Goal: Task Accomplishment & Management: Manage account settings

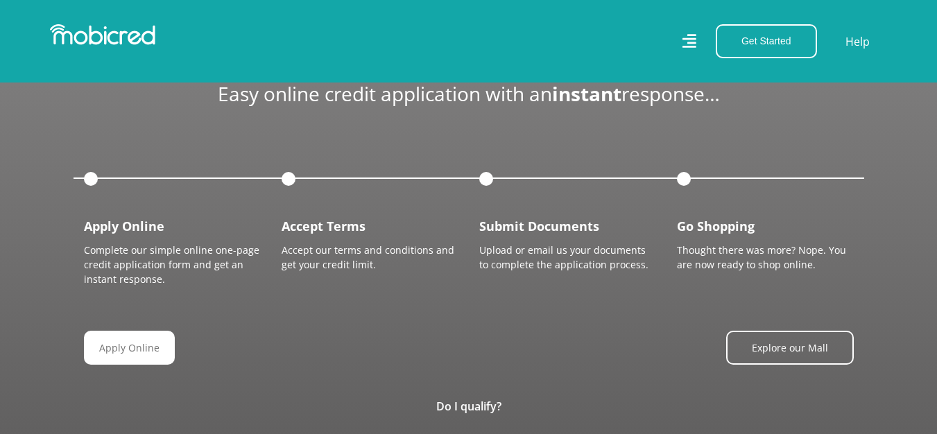
scroll to position [0, 2571]
click at [531, 219] on h4 "Submit Documents" at bounding box center [567, 226] width 177 height 15
click at [535, 219] on h4 "Submit Documents" at bounding box center [567, 226] width 177 height 15
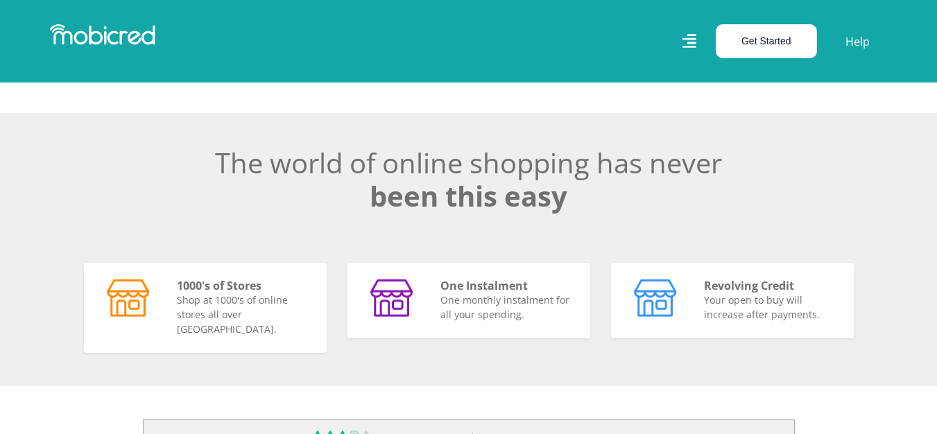
scroll to position [0, 0]
click at [742, 42] on button "Get Started" at bounding box center [766, 41] width 101 height 34
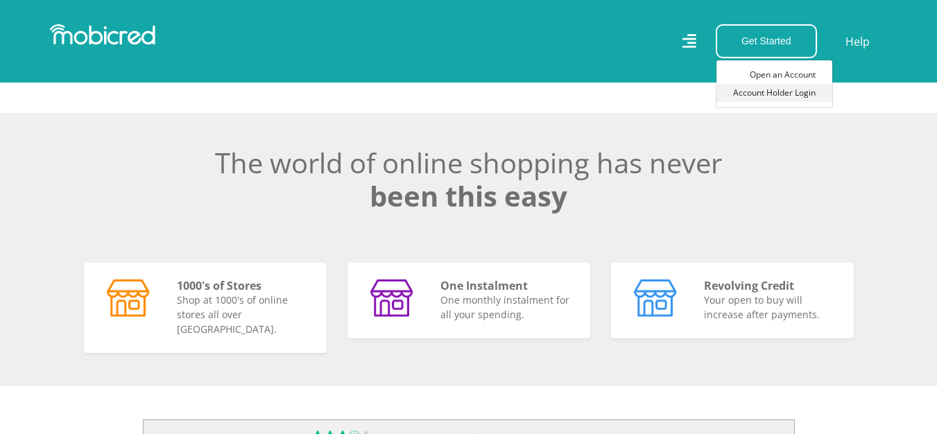
click at [759, 92] on link "Account Holder Login" at bounding box center [775, 93] width 116 height 18
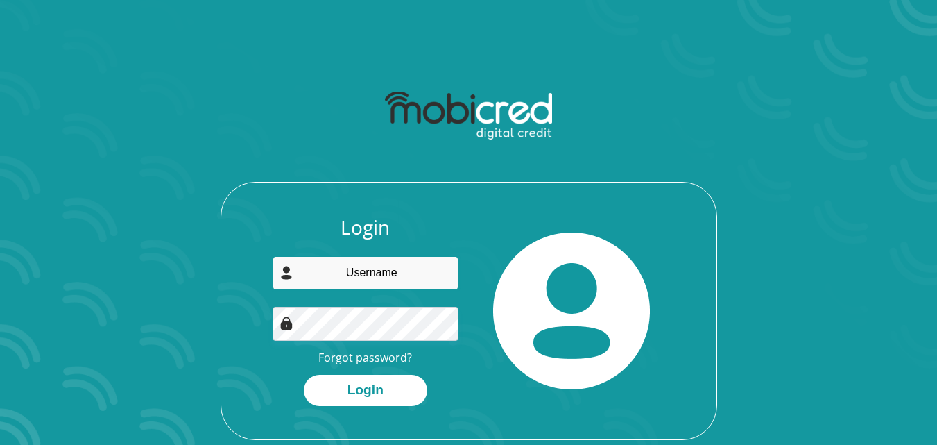
click at [327, 277] on input "email" at bounding box center [366, 273] width 186 height 34
type input "[EMAIL_ADDRESS][DOMAIN_NAME]"
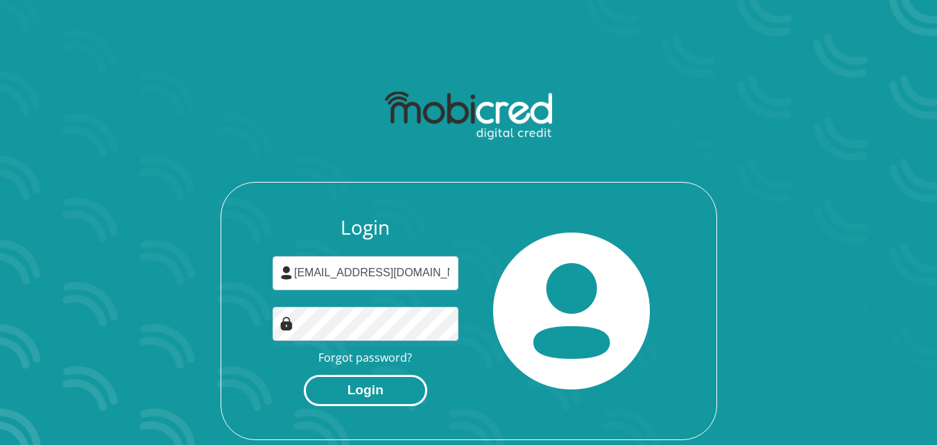
click at [348, 388] on button "Login" at bounding box center [366, 390] width 124 height 31
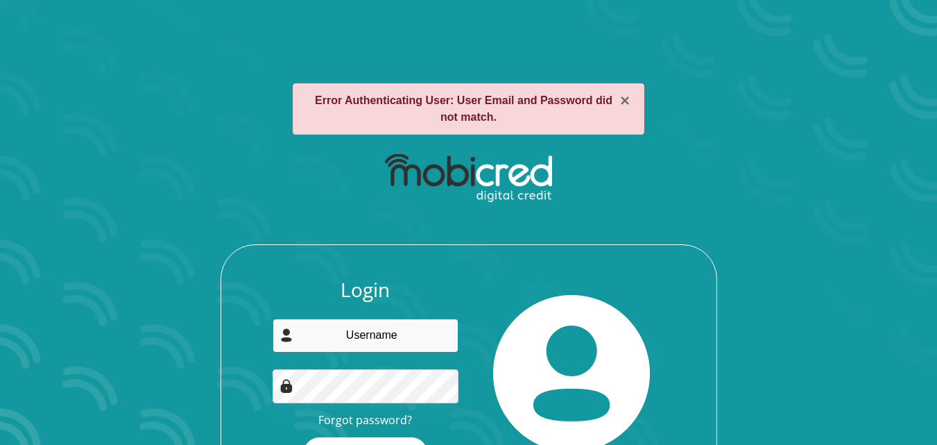
click at [397, 341] on input "email" at bounding box center [366, 335] width 186 height 34
type input "[EMAIL_ADDRESS][DOMAIN_NAME]"
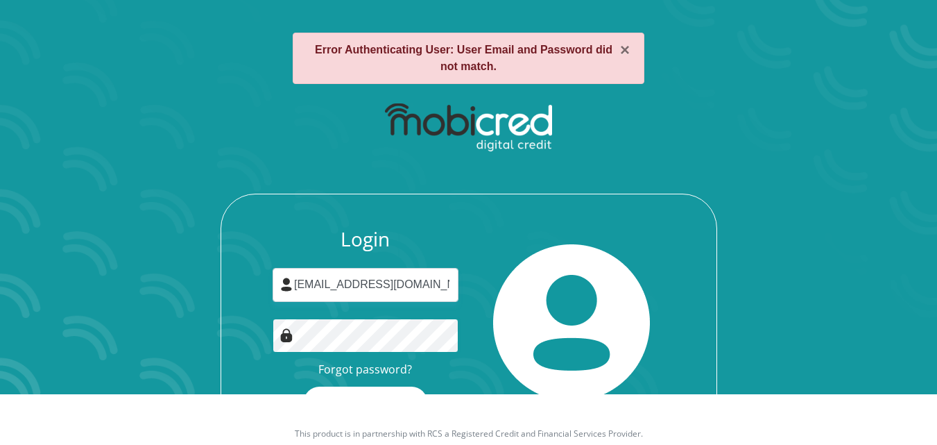
scroll to position [90, 0]
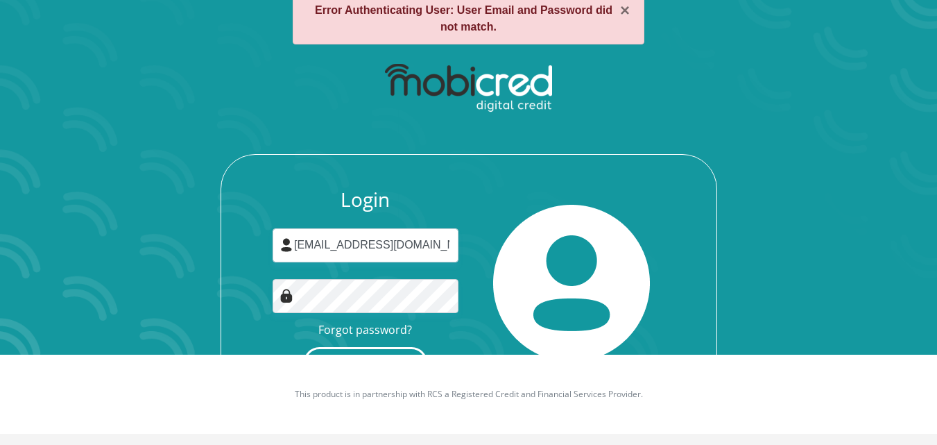
click at [351, 350] on button "Login" at bounding box center [366, 362] width 124 height 31
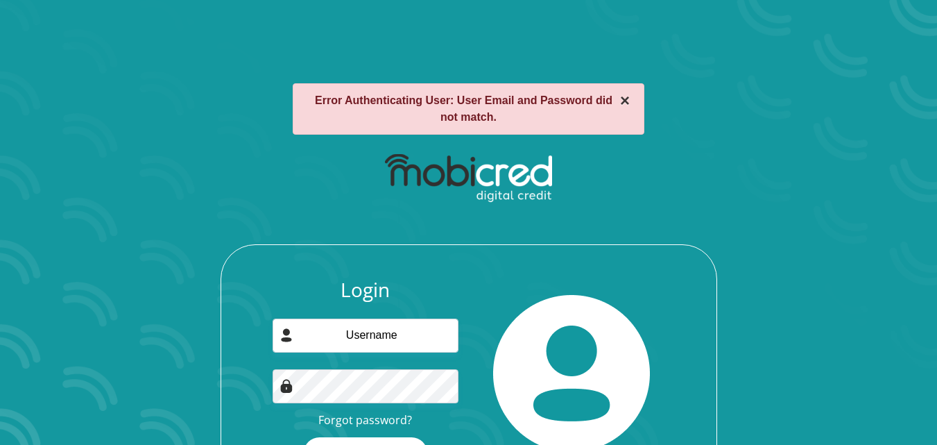
click at [625, 101] on button "×" at bounding box center [625, 100] width 10 height 17
